Goal: Information Seeking & Learning: Learn about a topic

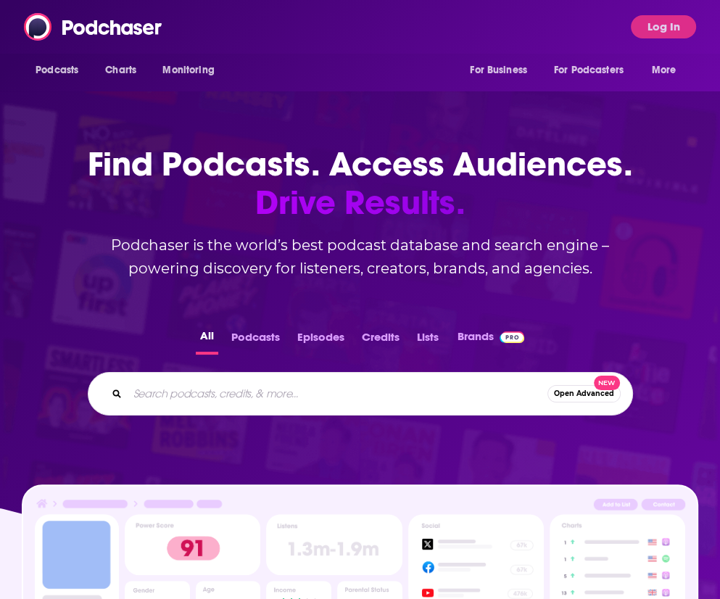
click at [233, 390] on input "Search podcasts, credits, & more..." at bounding box center [338, 393] width 420 height 23
type input "passive pockets"
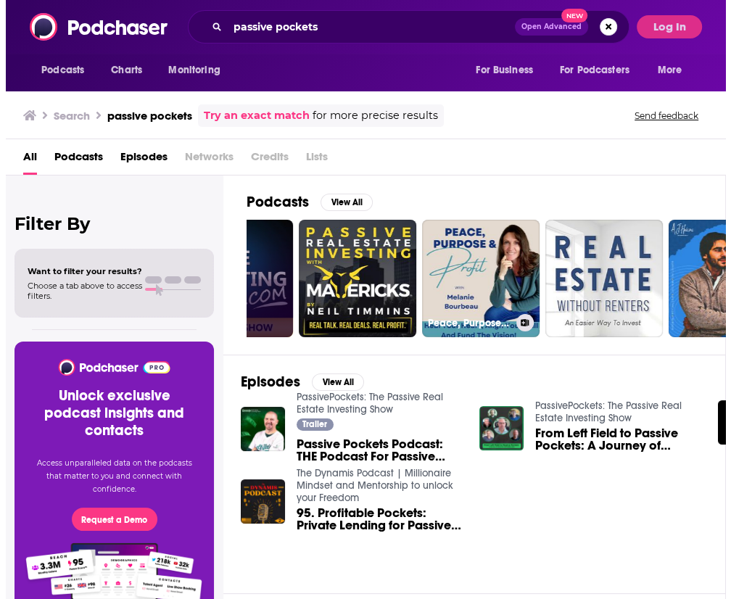
scroll to position [0, 513]
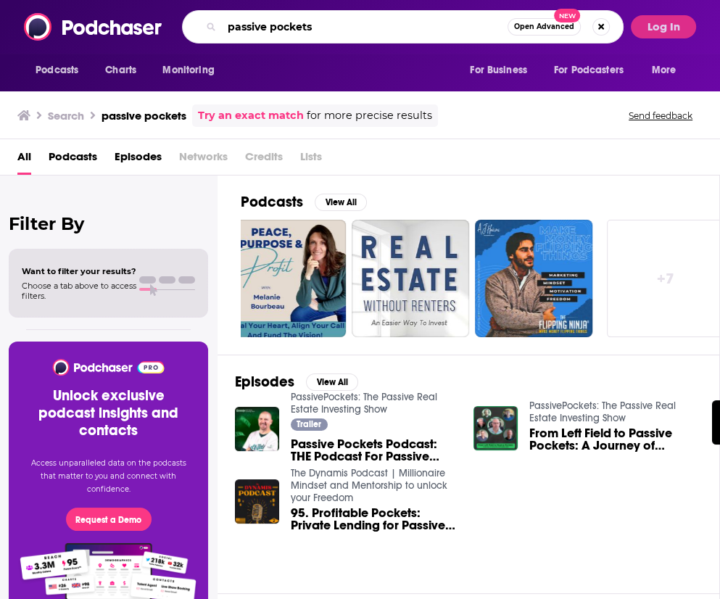
click at [270, 27] on input "passive pockets" at bounding box center [365, 26] width 286 height 23
type input "passivepockets"
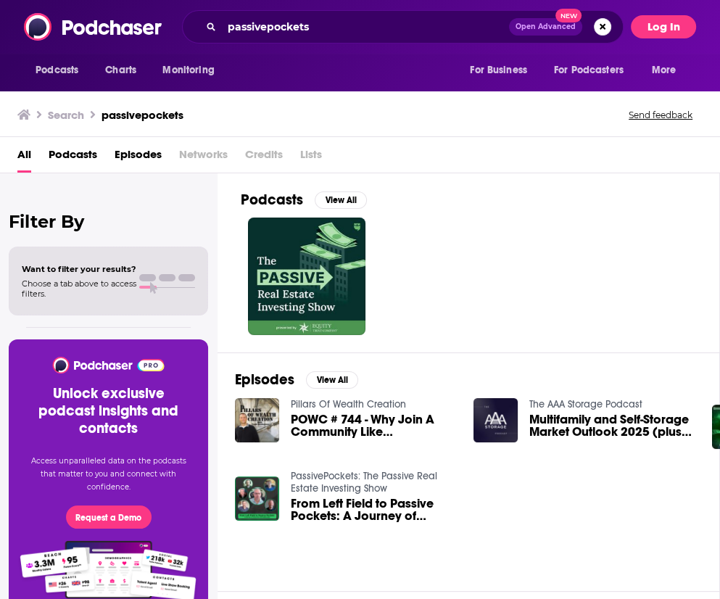
click at [677, 27] on button "Log In" at bounding box center [663, 26] width 65 height 23
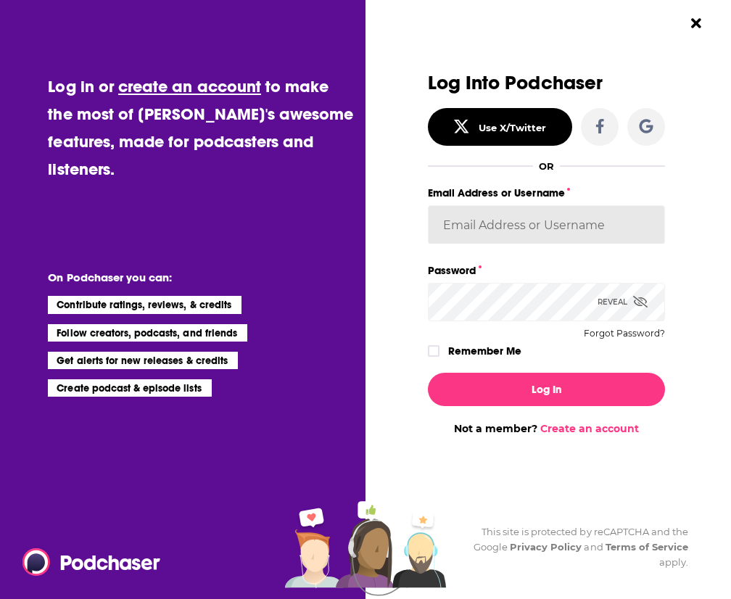
type input "kerrifulks"
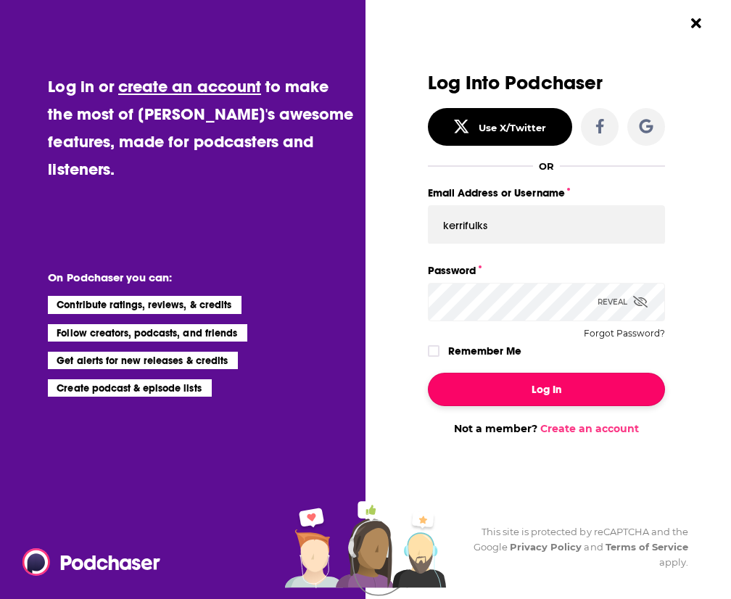
click at [476, 385] on button "Log In" at bounding box center [547, 389] width 238 height 33
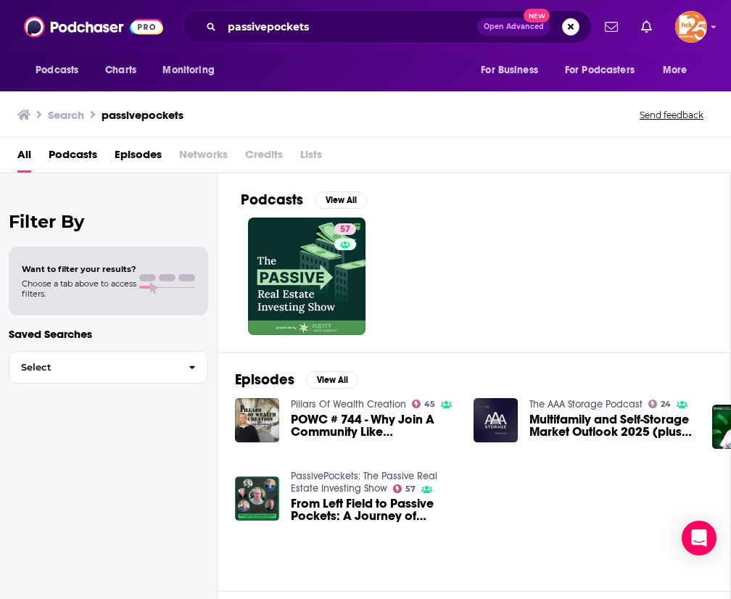
click at [75, 157] on span "Podcasts" at bounding box center [73, 158] width 49 height 30
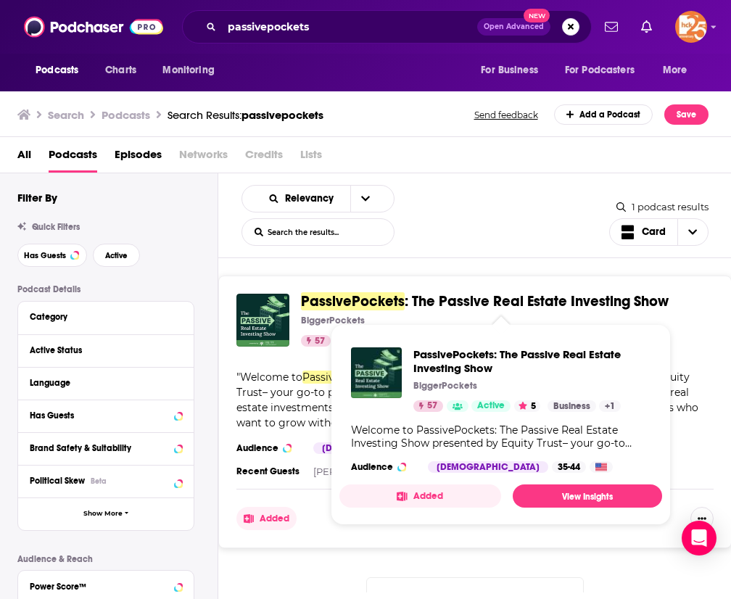
click at [364, 297] on span "PassivePockets" at bounding box center [353, 301] width 104 height 18
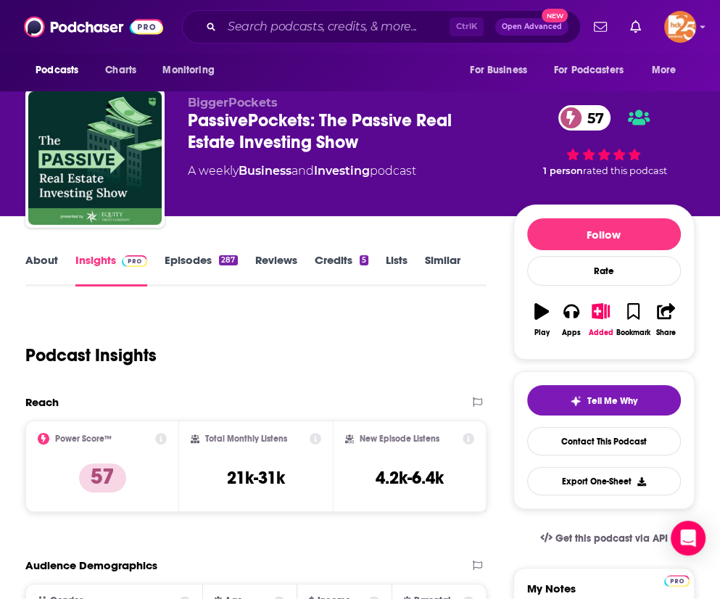
scroll to position [11, 0]
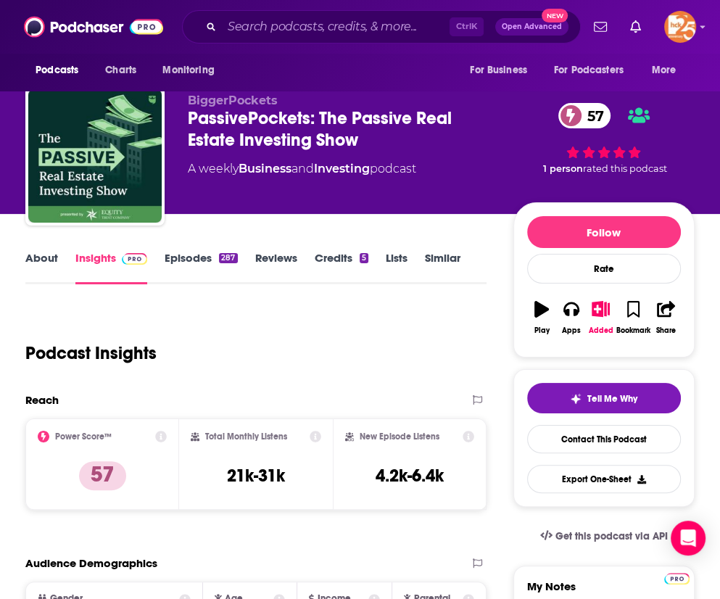
click at [321, 346] on div "Podcast Insights" at bounding box center [250, 344] width 450 height 74
